Goal: Task Accomplishment & Management: Manage account settings

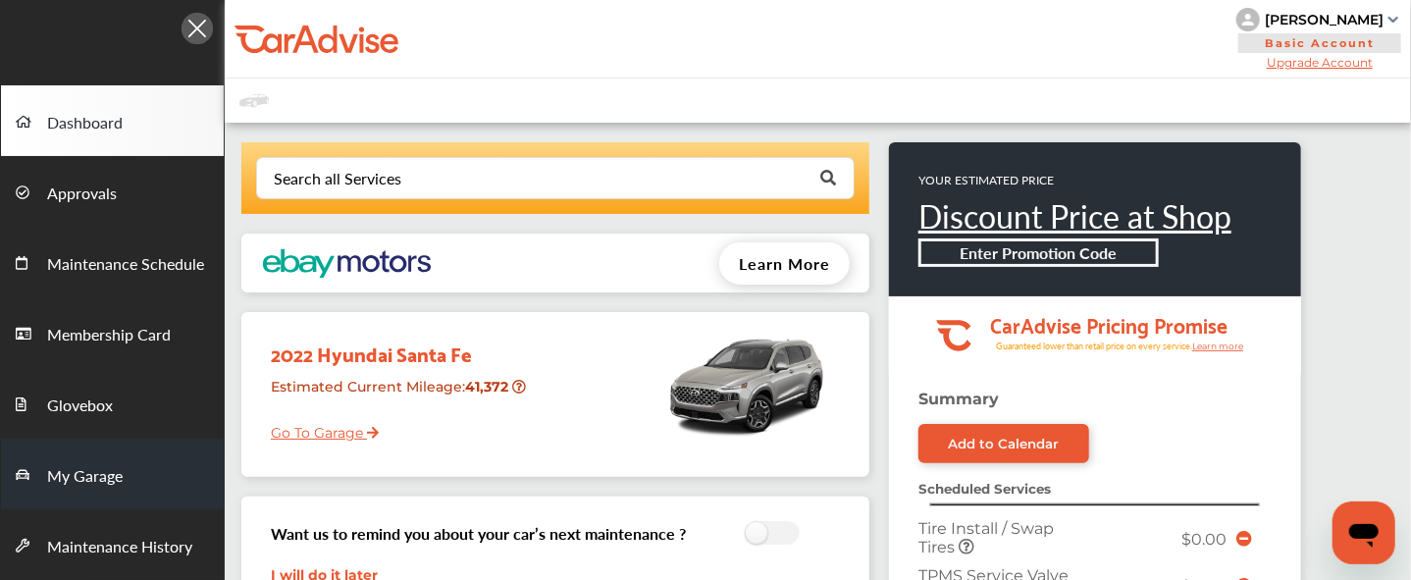
click at [90, 470] on span "My Garage" at bounding box center [85, 477] width 76 height 26
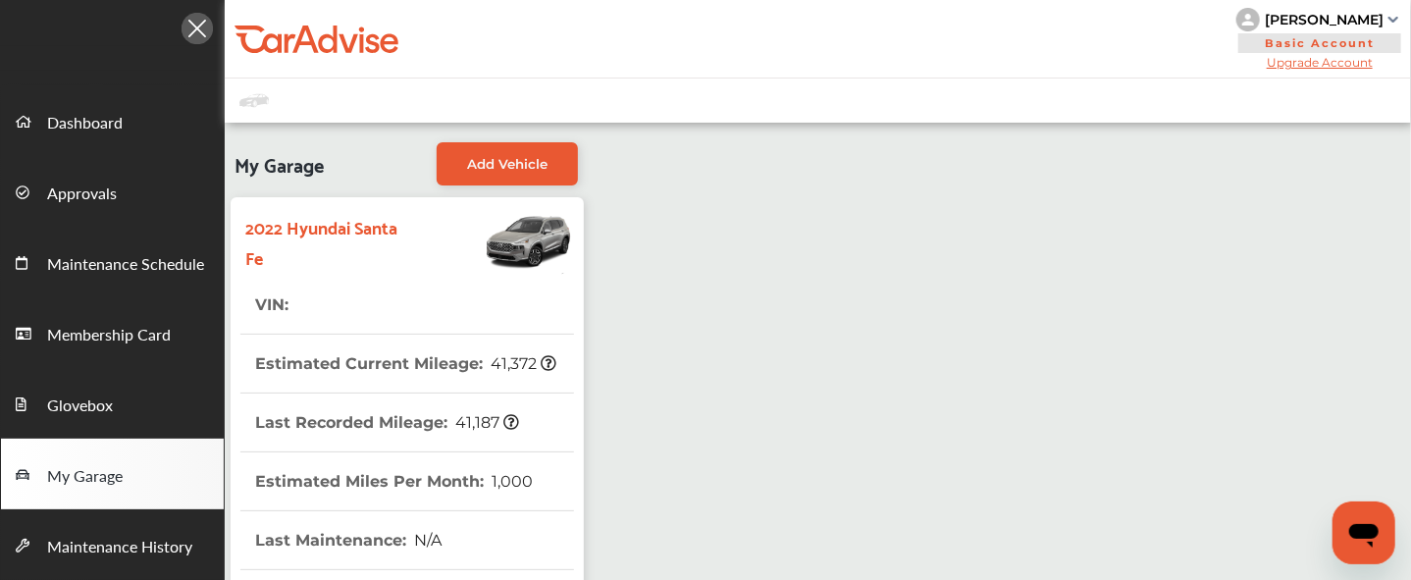
click at [338, 211] on strong "2022 Hyundai Santa Fe" at bounding box center [332, 241] width 174 height 61
click at [572, 54] on div "[PERSON_NAME] Basic Account Upgrade Account My Account Membership Card Sign Out" at bounding box center [818, 39] width 1187 height 79
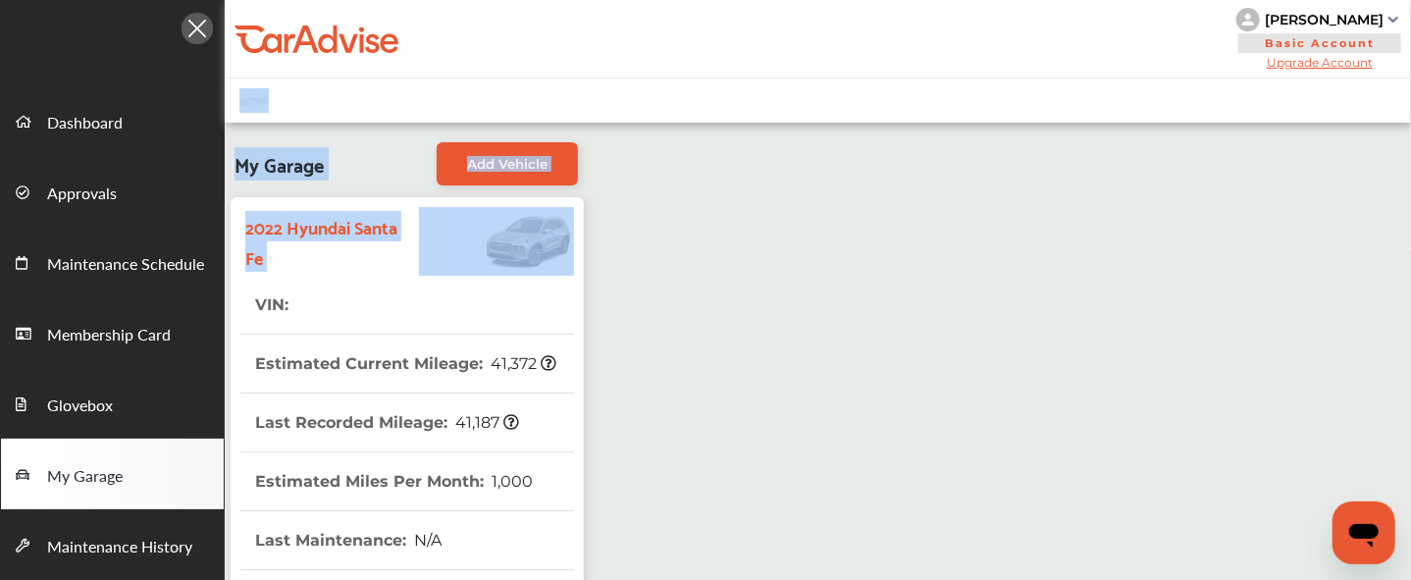
drag, startPoint x: 601, startPoint y: 117, endPoint x: 482, endPoint y: 249, distance: 177.9
click at [482, 249] on div "[PERSON_NAME] Basic Account Upgrade Account My Account Membership Card Sign Out…" at bounding box center [818, 581] width 1187 height 1163
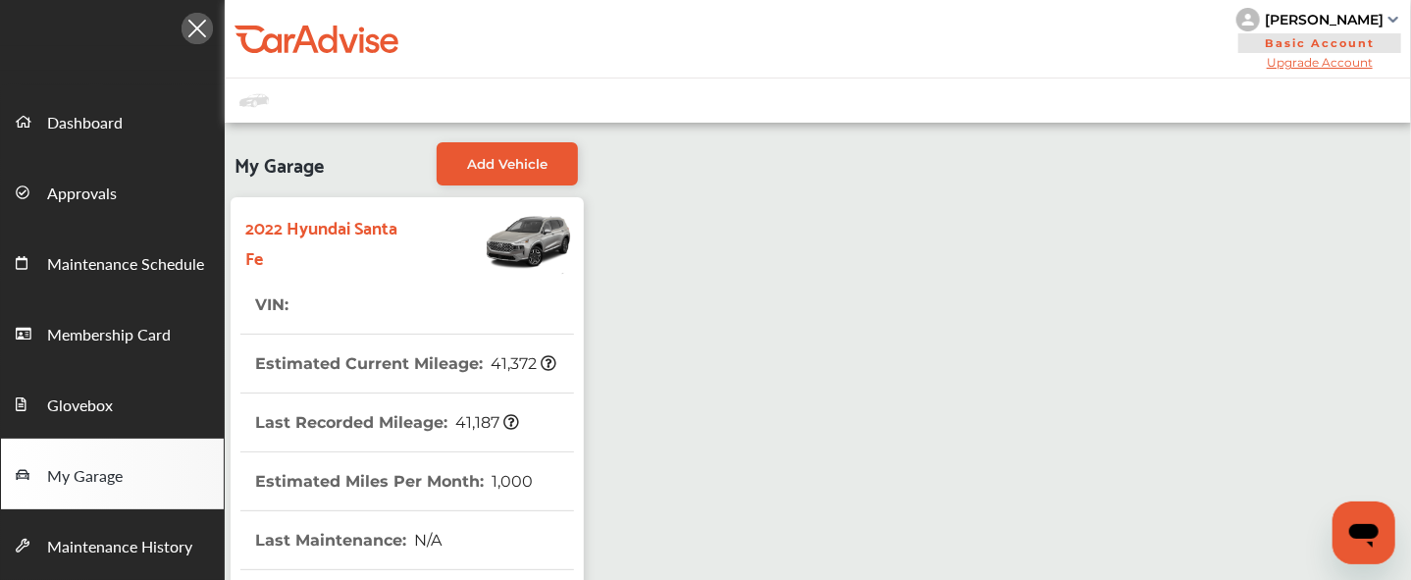
drag, startPoint x: 482, startPoint y: 249, endPoint x: 731, endPoint y: 366, distance: 275.3
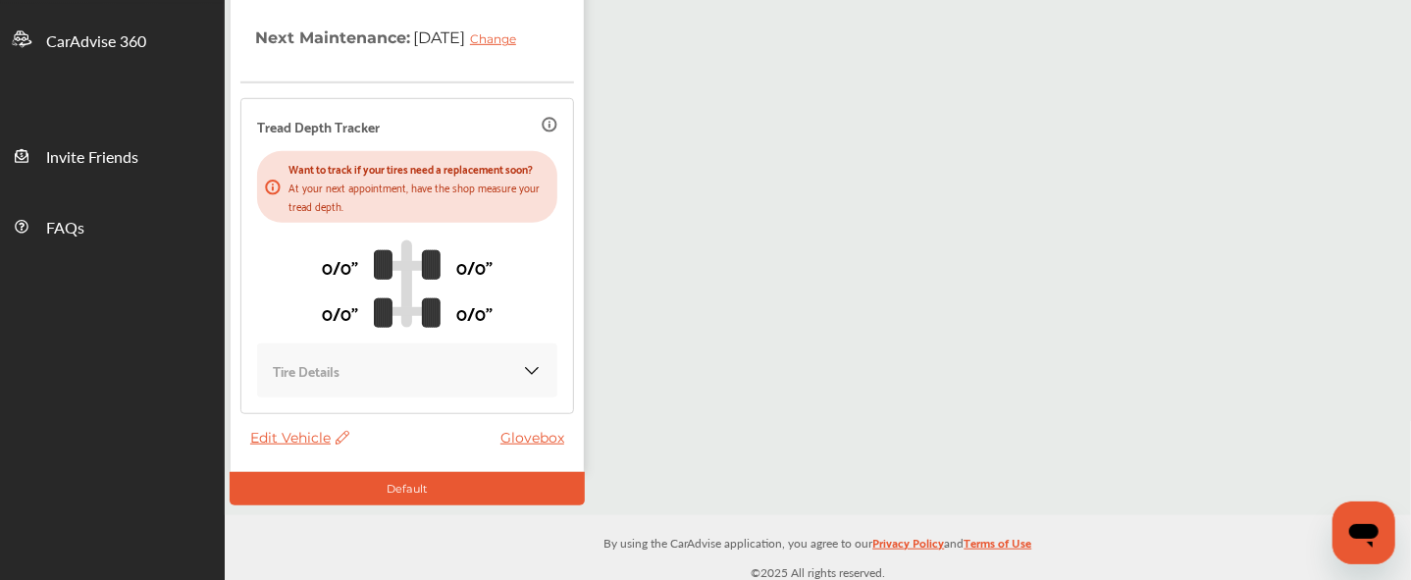
scroll to position [601, 0]
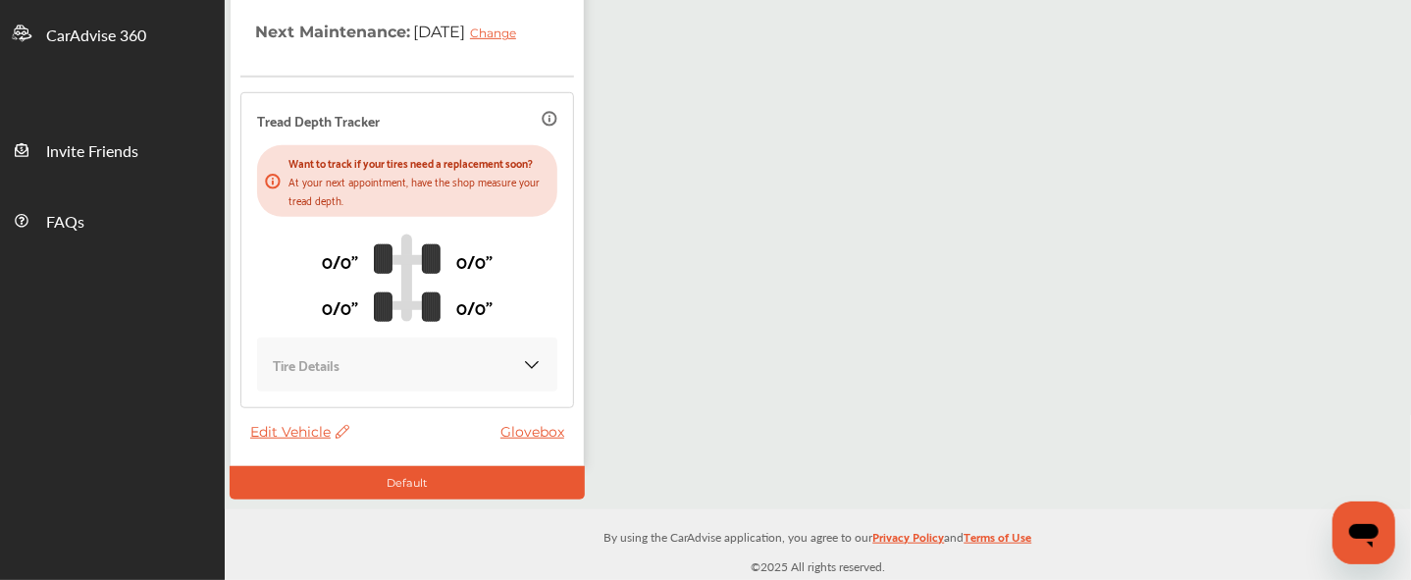
click at [287, 433] on span "Edit Vehicle" at bounding box center [299, 432] width 99 height 18
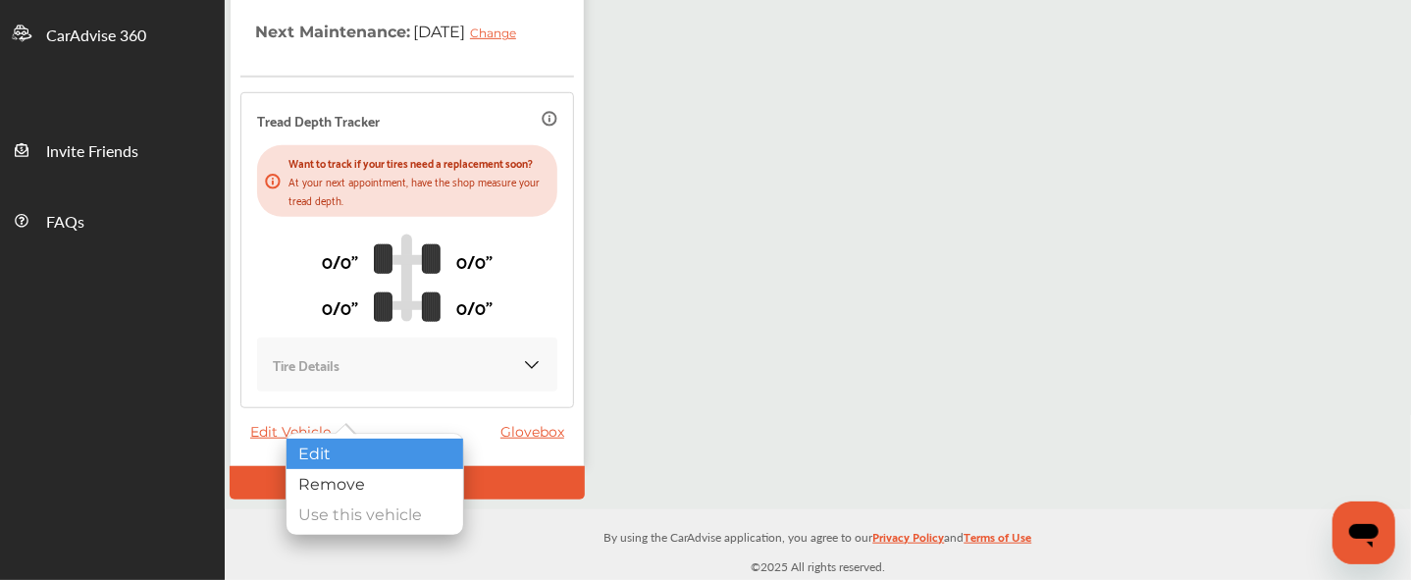
click at [349, 449] on div "Edit" at bounding box center [375, 454] width 177 height 30
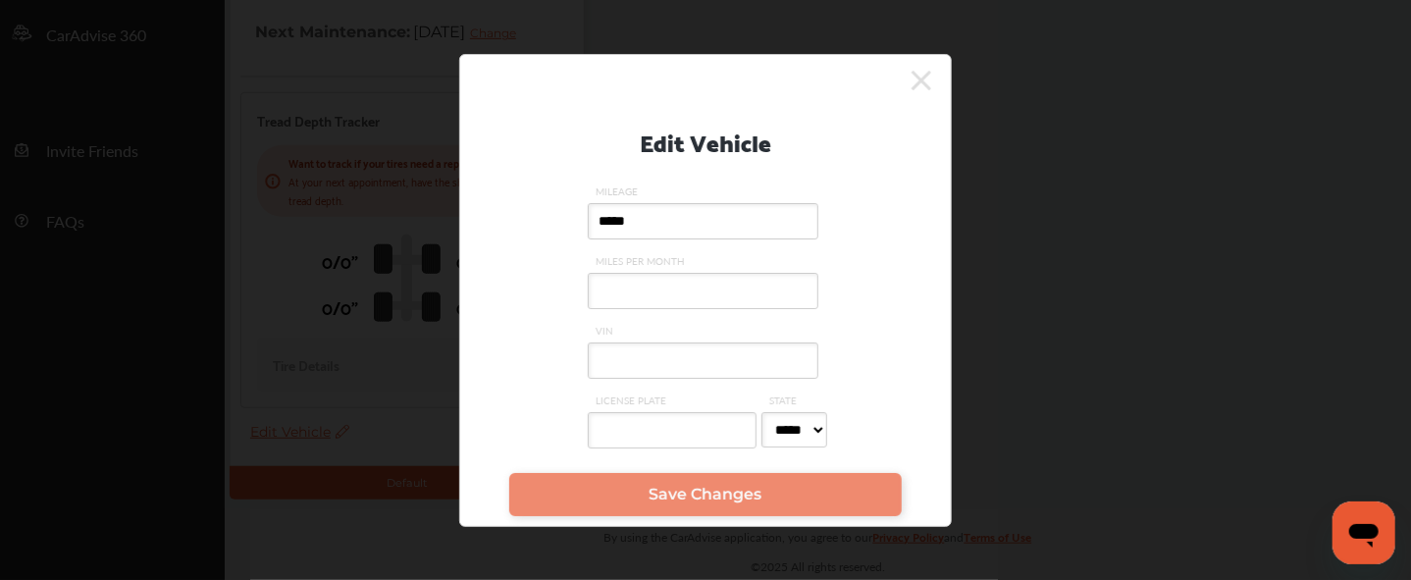
click at [656, 360] on input "VIN" at bounding box center [703, 361] width 231 height 36
click at [625, 358] on input "VIN" at bounding box center [703, 361] width 231 height 36
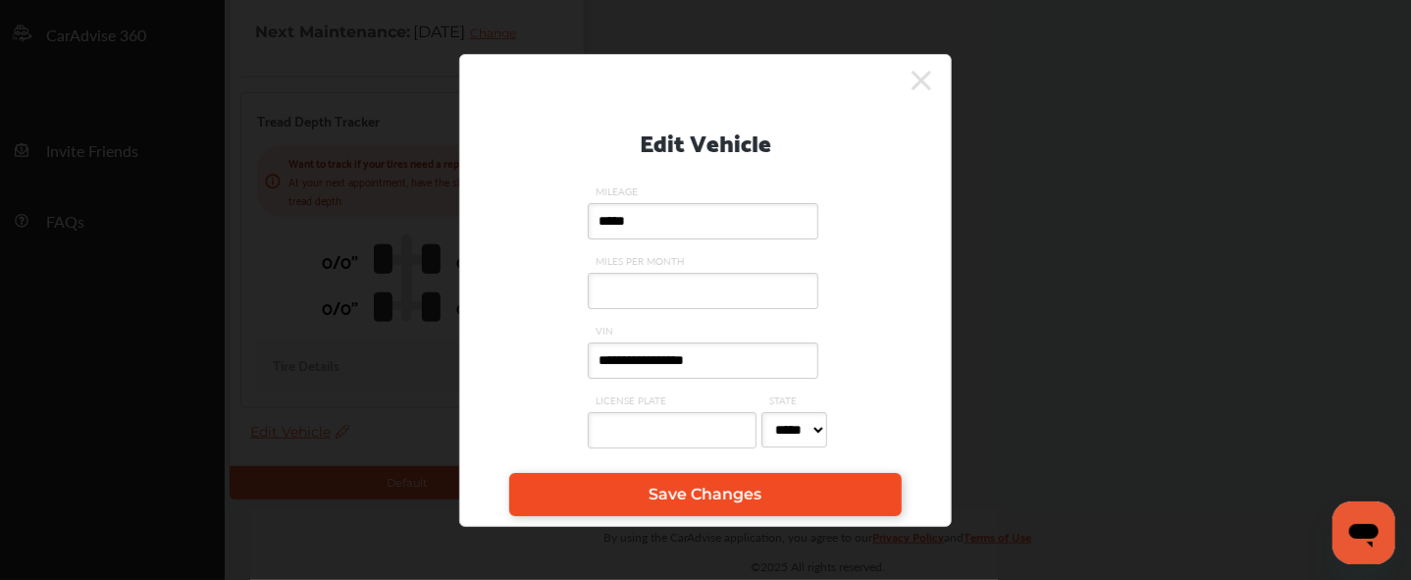
type input "**********"
click at [637, 506] on link "Save Changes" at bounding box center [705, 494] width 393 height 43
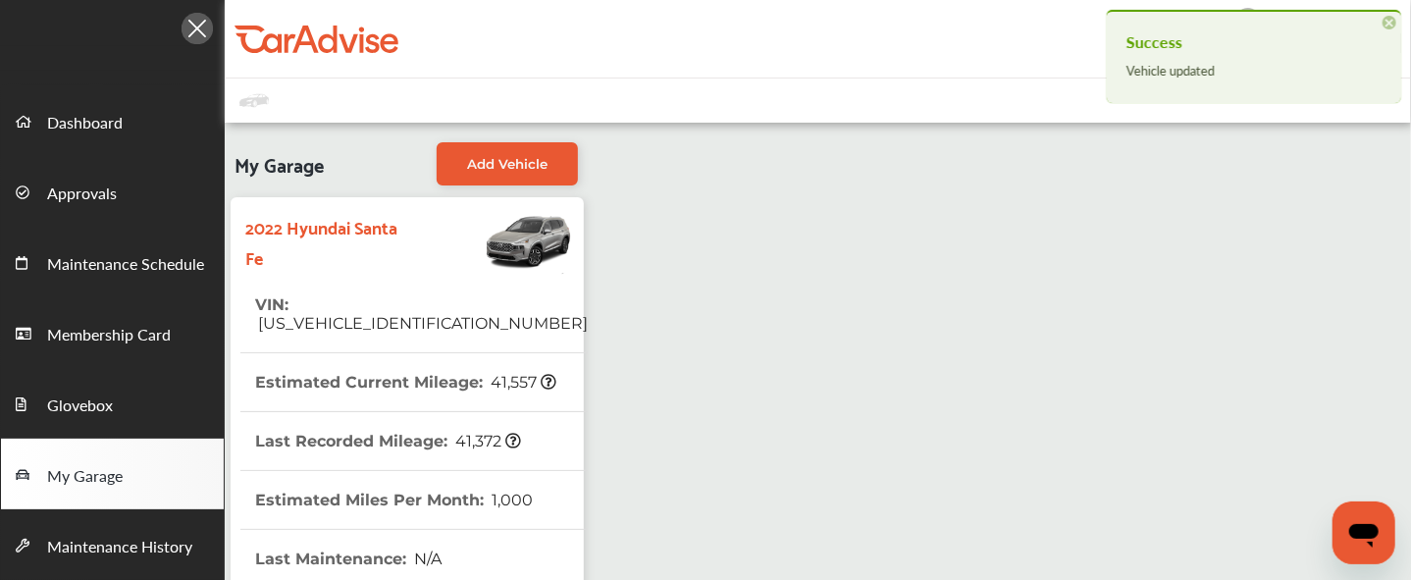
scroll to position [0, 0]
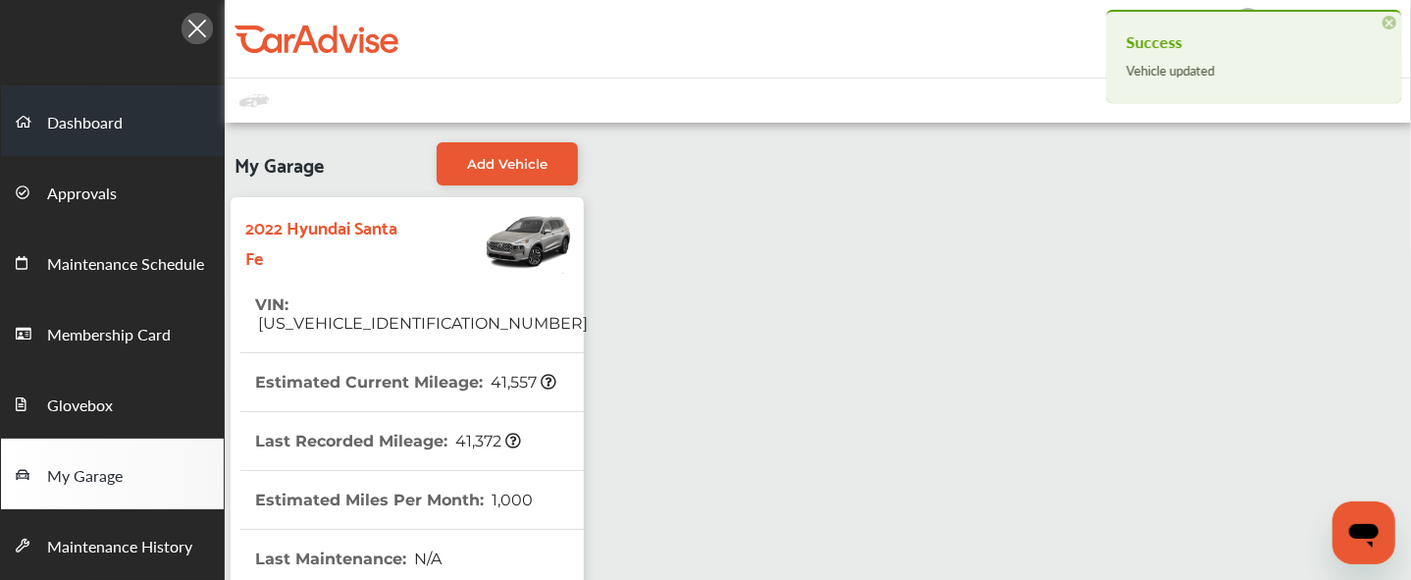
click at [85, 112] on span "Dashboard" at bounding box center [85, 124] width 76 height 26
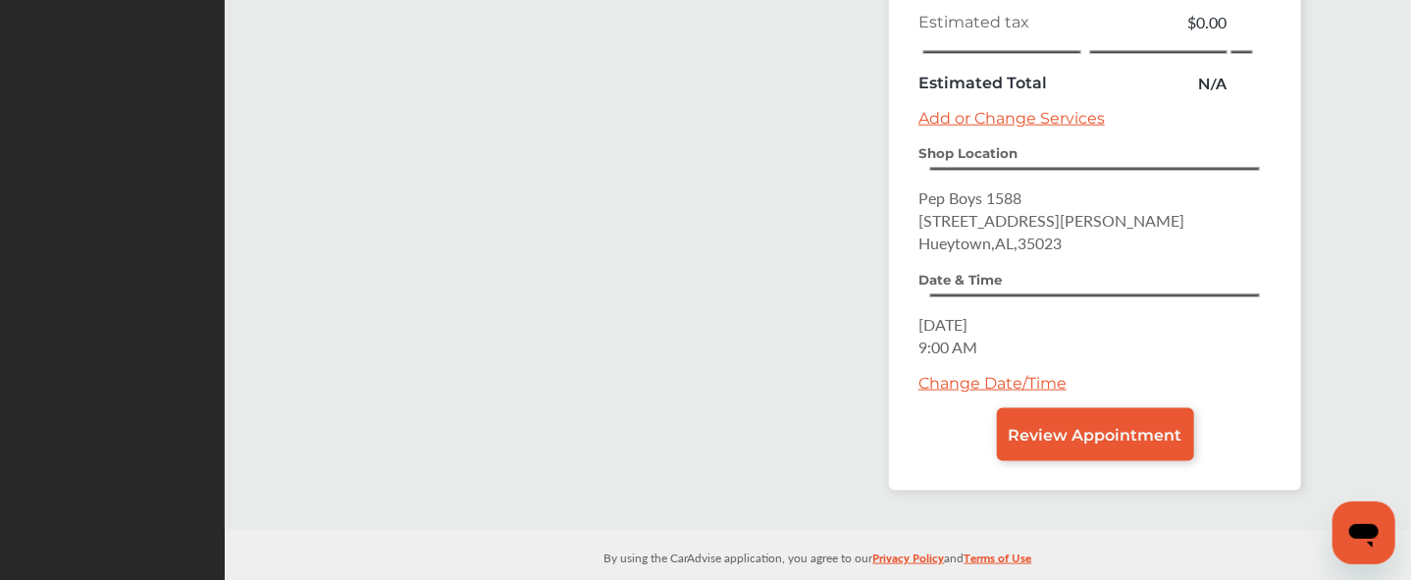
scroll to position [952, 0]
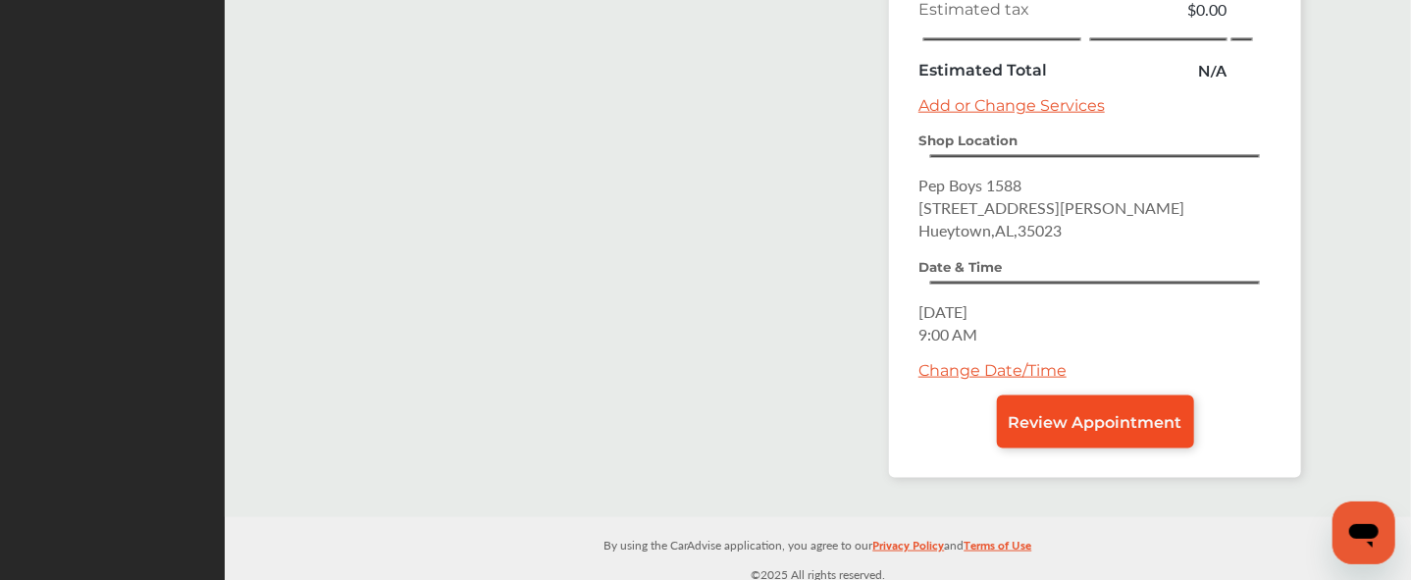
click at [1080, 423] on link "Review Appointment" at bounding box center [1095, 422] width 197 height 53
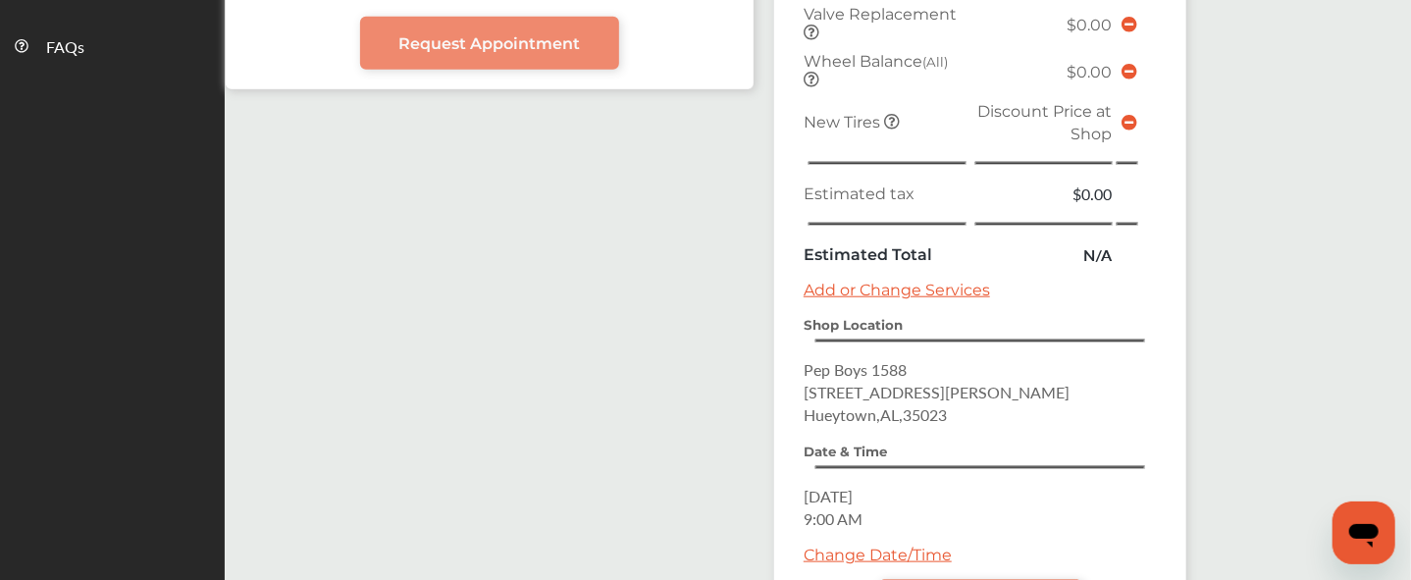
scroll to position [930, 0]
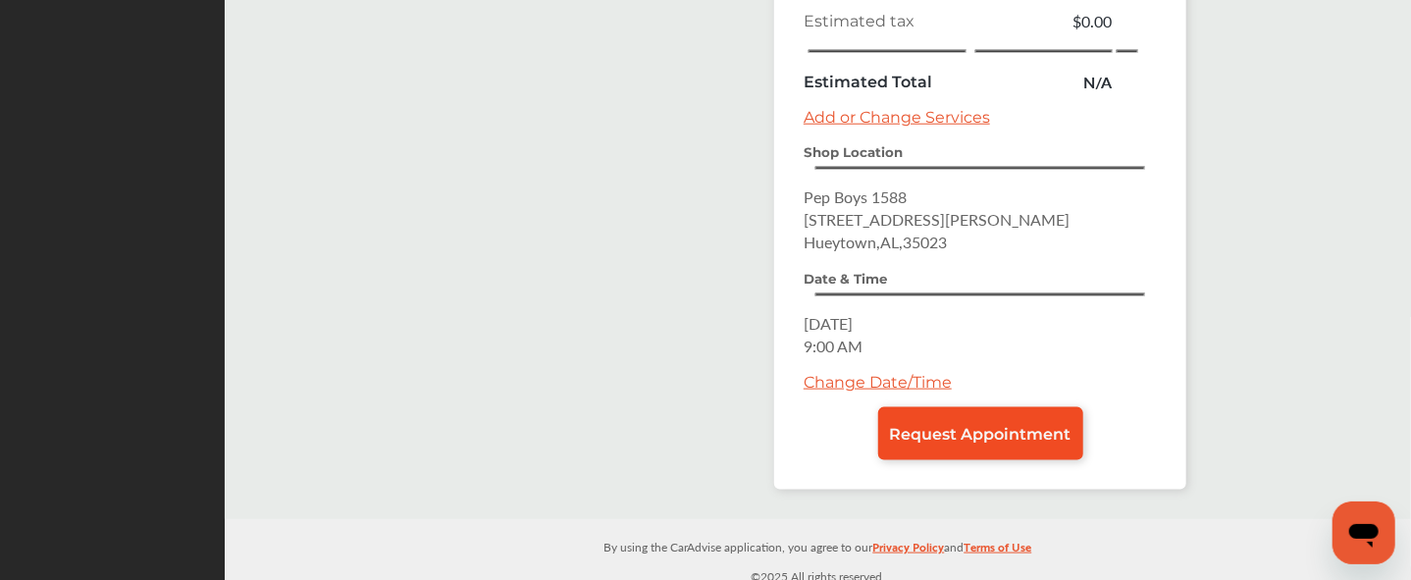
click at [939, 427] on span "Request Appointment" at bounding box center [981, 434] width 182 height 19
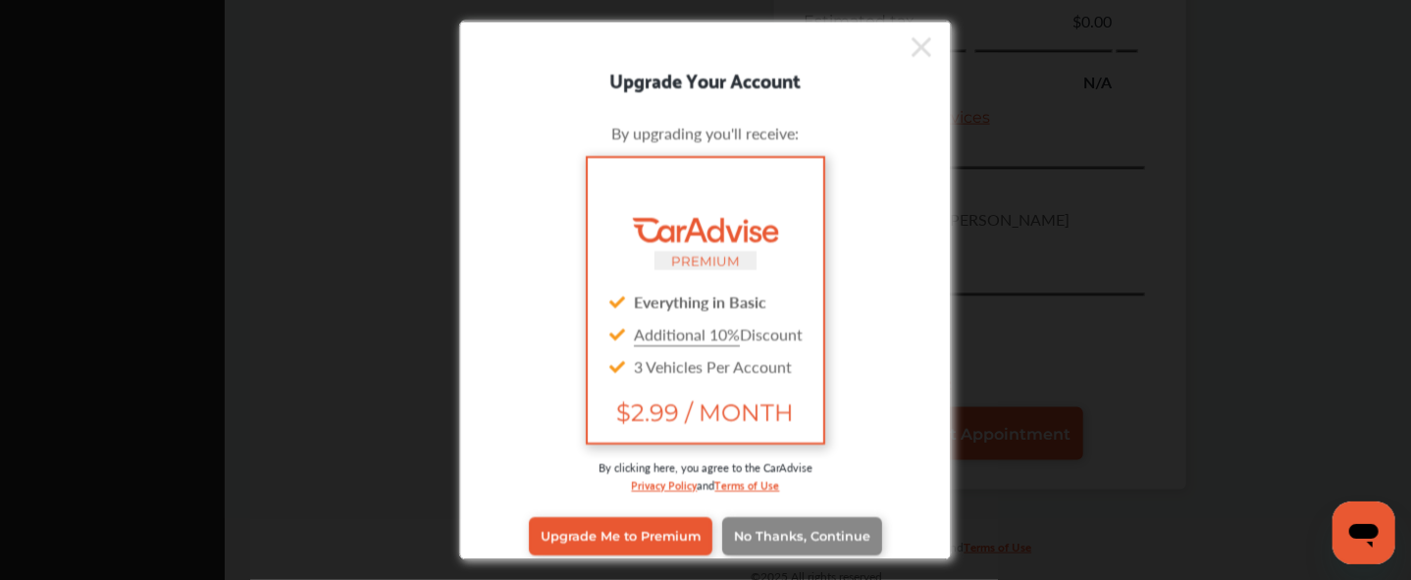
click at [780, 523] on link "No Thanks, Continue" at bounding box center [802, 535] width 160 height 37
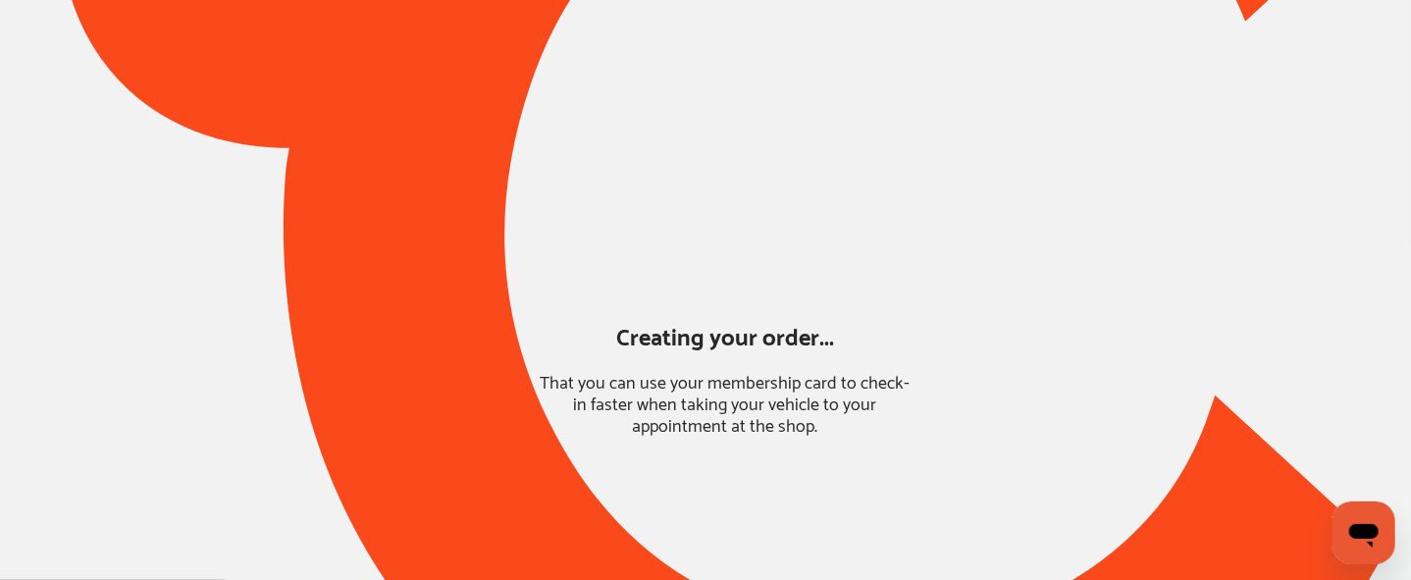
drag, startPoint x: 520, startPoint y: 484, endPoint x: 297, endPoint y: 544, distance: 230.7
click at [297, 544] on div at bounding box center [705, 232] width 1411 height 1222
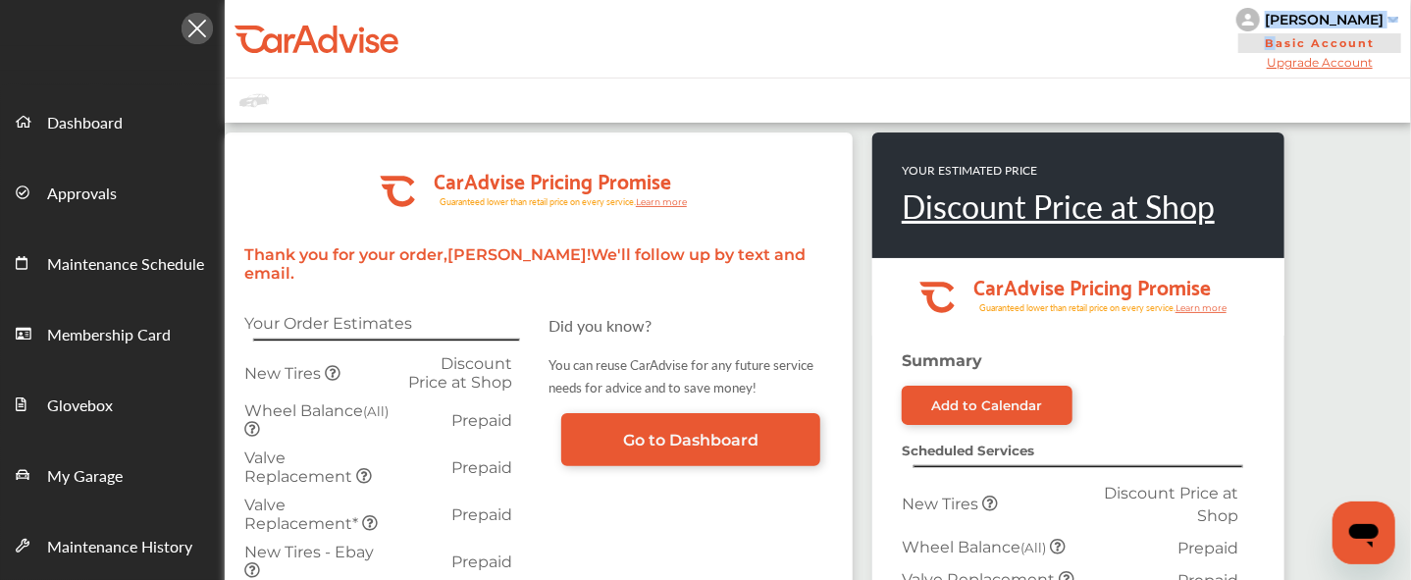
drag, startPoint x: 1388, startPoint y: 16, endPoint x: 1287, endPoint y: 32, distance: 102.5
click at [1287, 32] on div "[PERSON_NAME] Basic Account Upgrade Account" at bounding box center [1320, 39] width 183 height 78
click at [1097, 85] on div at bounding box center [818, 101] width 1187 height 44
drag, startPoint x: 1386, startPoint y: 23, endPoint x: 1288, endPoint y: 24, distance: 98.1
click at [1288, 24] on div "[PERSON_NAME]" at bounding box center [1320, 20] width 167 height 24
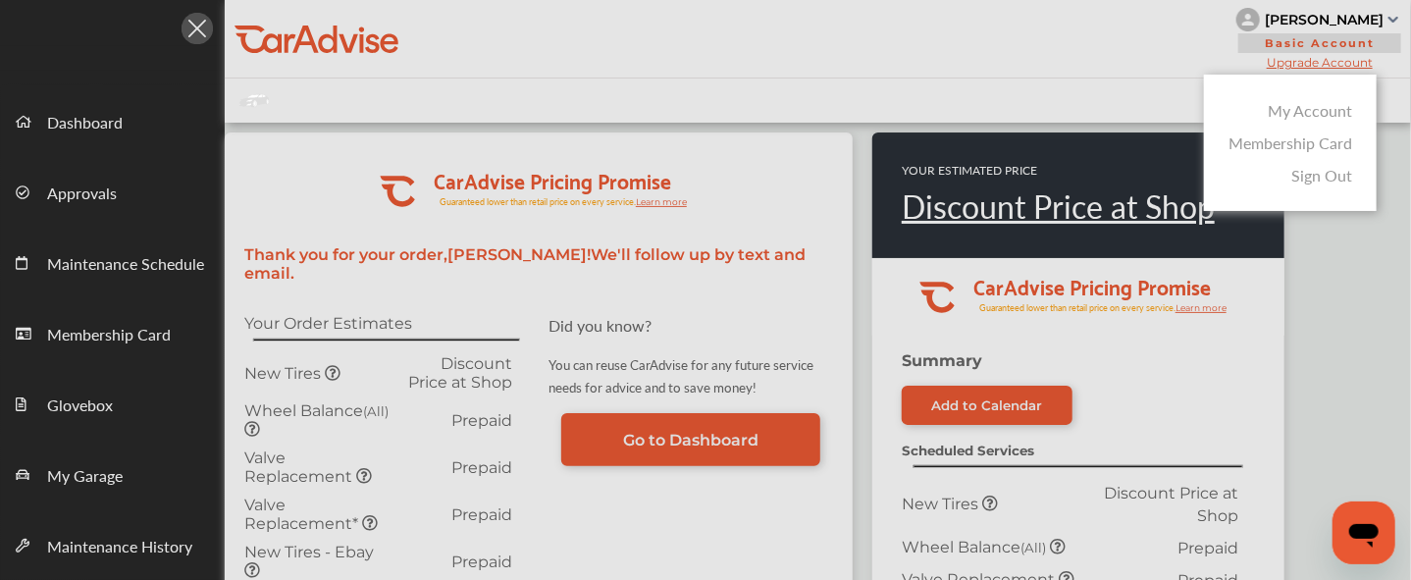
copy div "[PERSON_NAME]"
